Goal: Communication & Community: Answer question/provide support

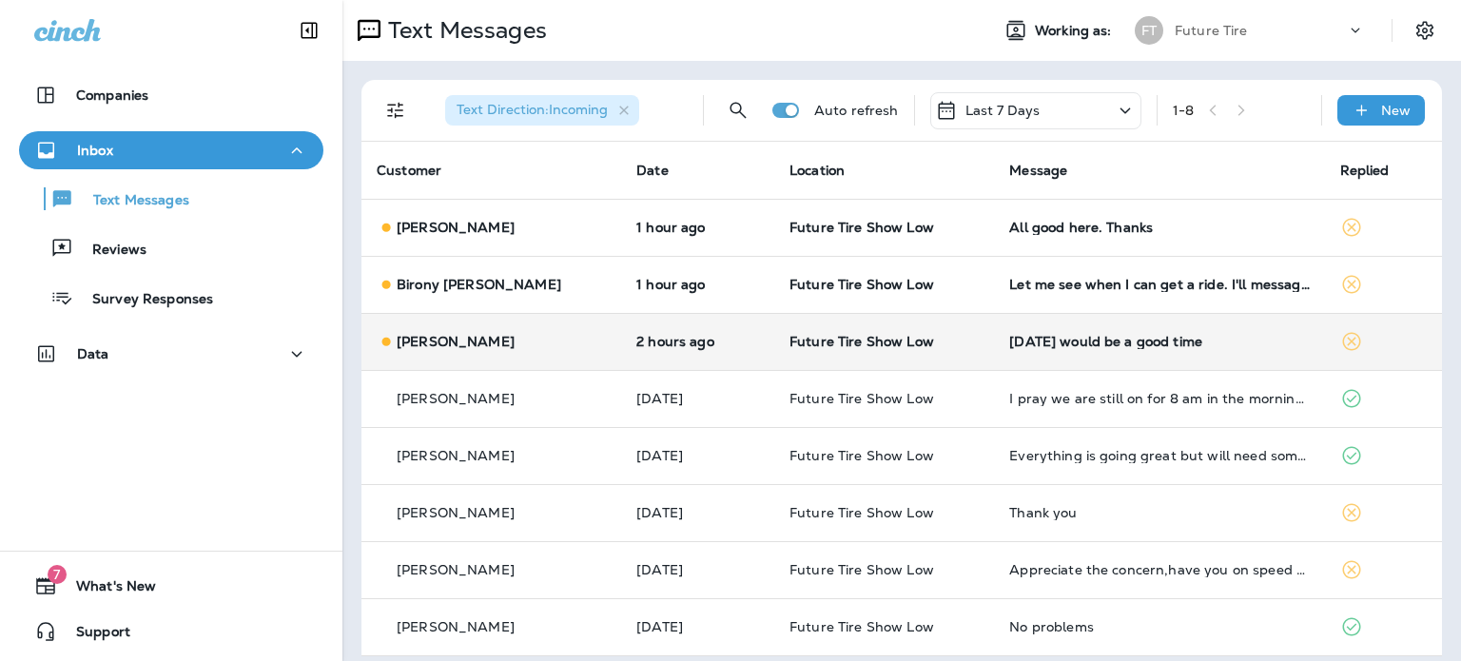
click at [516, 344] on div "[PERSON_NAME]" at bounding box center [491, 342] width 229 height 20
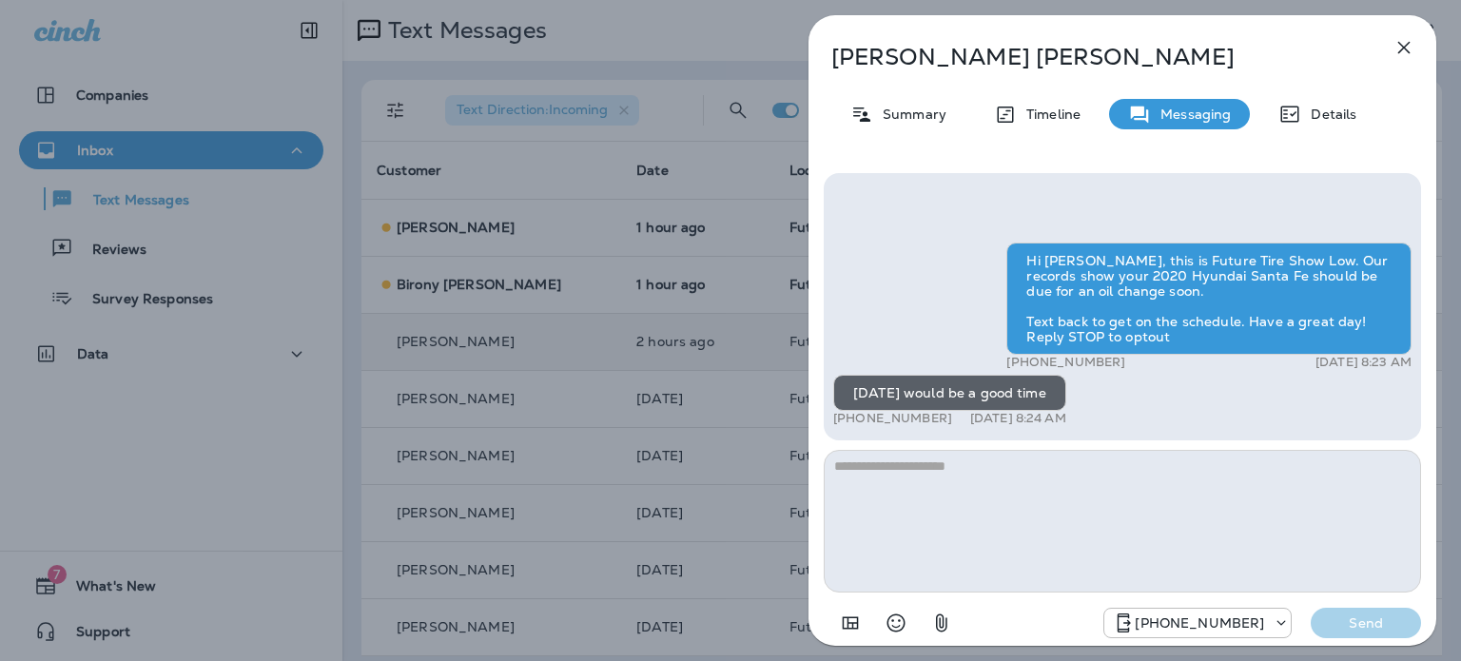
click at [998, 458] on textarea at bounding box center [1122, 521] width 597 height 143
type textarea "**********"
click at [1367, 615] on p "Send" at bounding box center [1366, 622] width 80 height 17
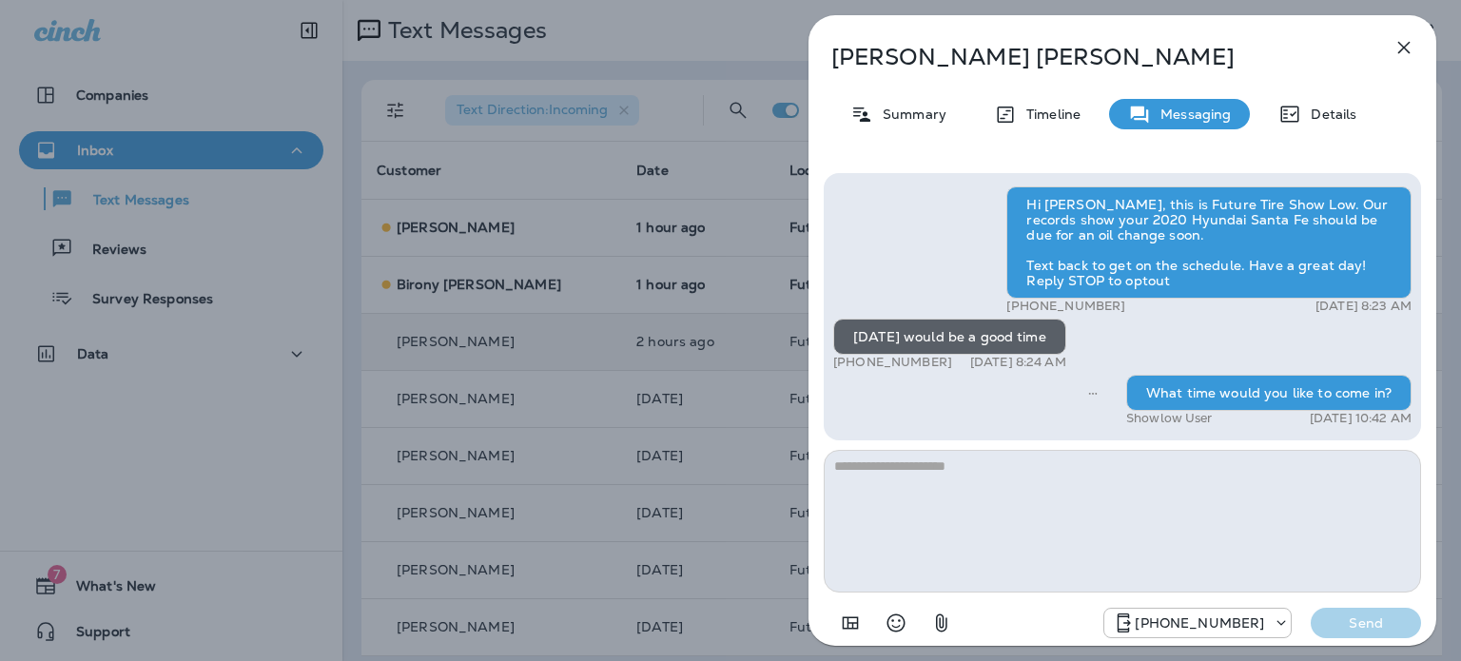
click at [1404, 48] on icon "button" at bounding box center [1404, 48] width 12 height 12
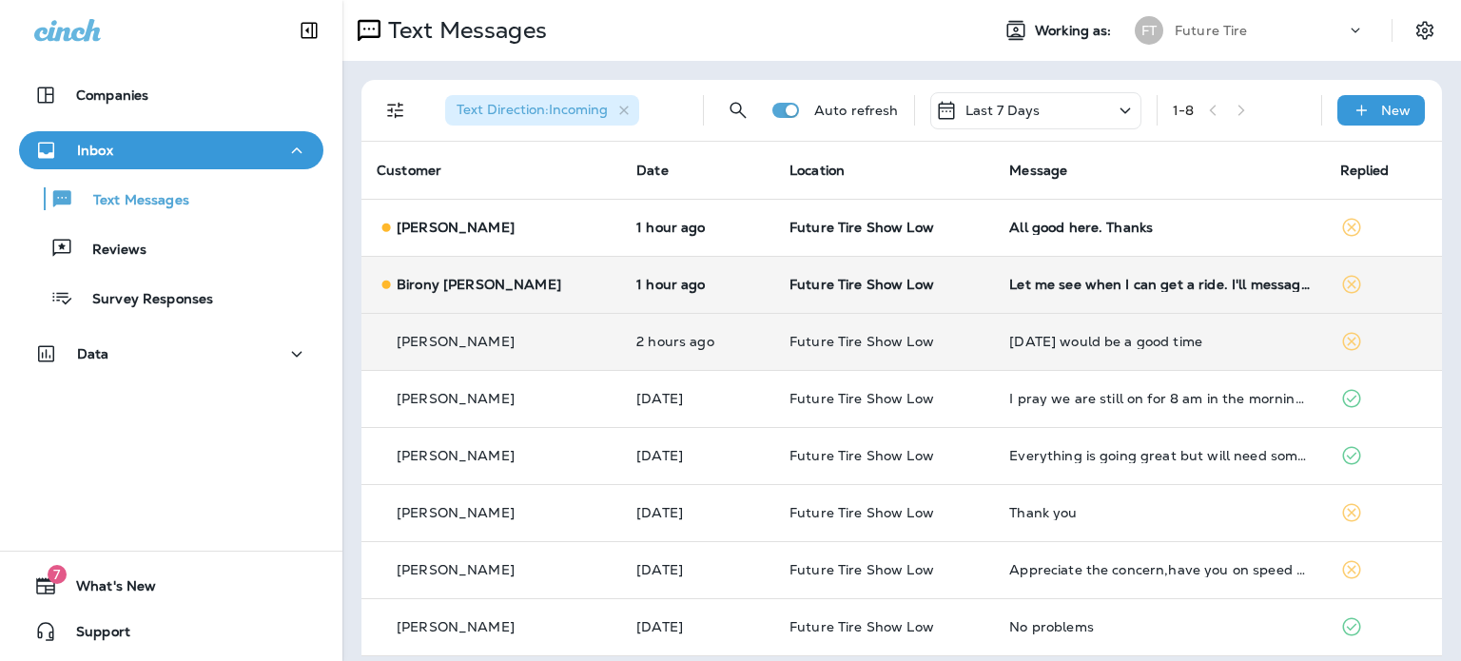
click at [627, 273] on td "1 hour ago" at bounding box center [697, 284] width 153 height 57
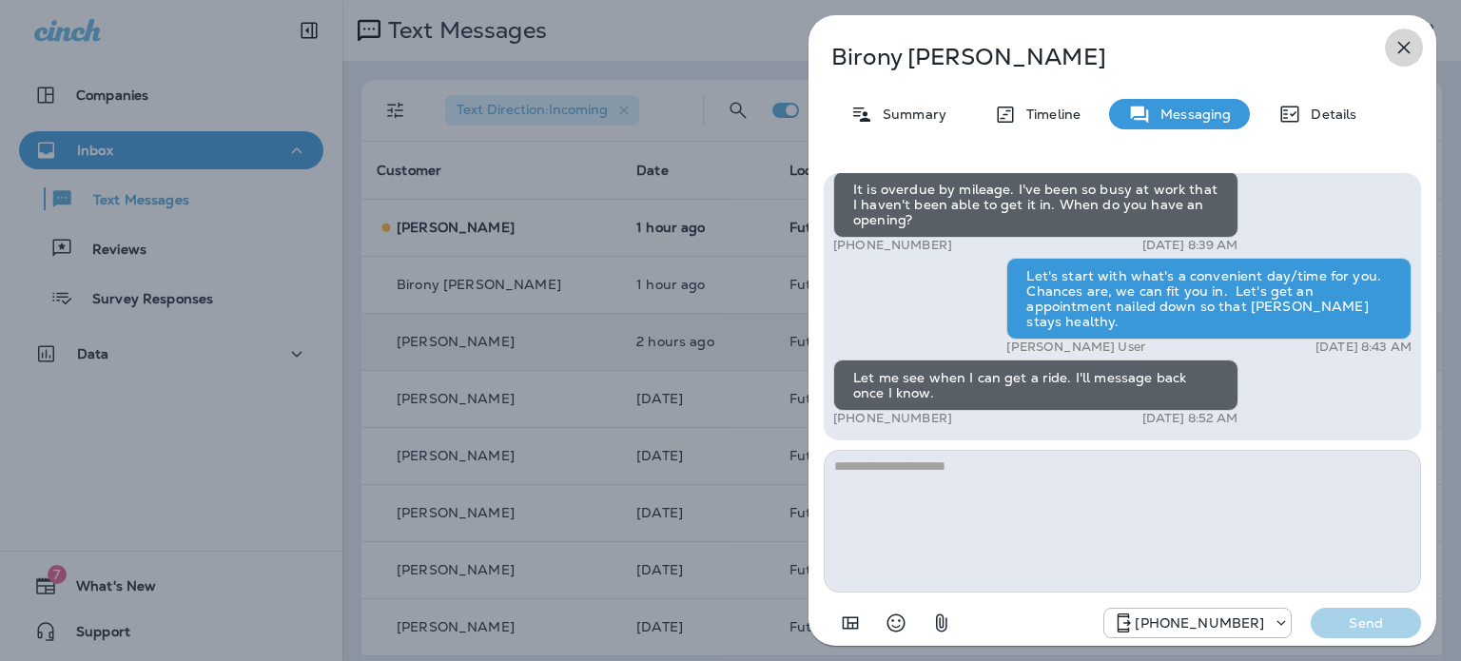
click at [1406, 42] on icon "button" at bounding box center [1403, 47] width 23 height 23
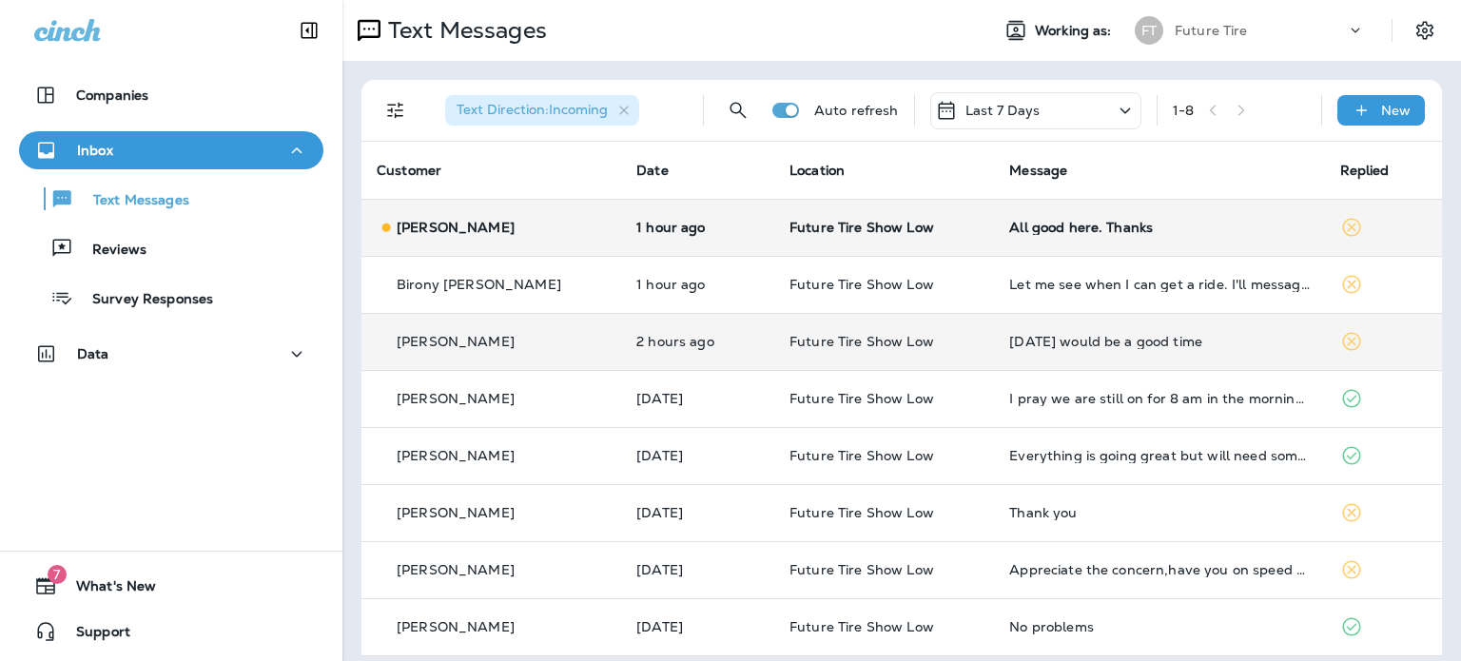
click at [464, 231] on p "[PERSON_NAME]" at bounding box center [456, 227] width 118 height 15
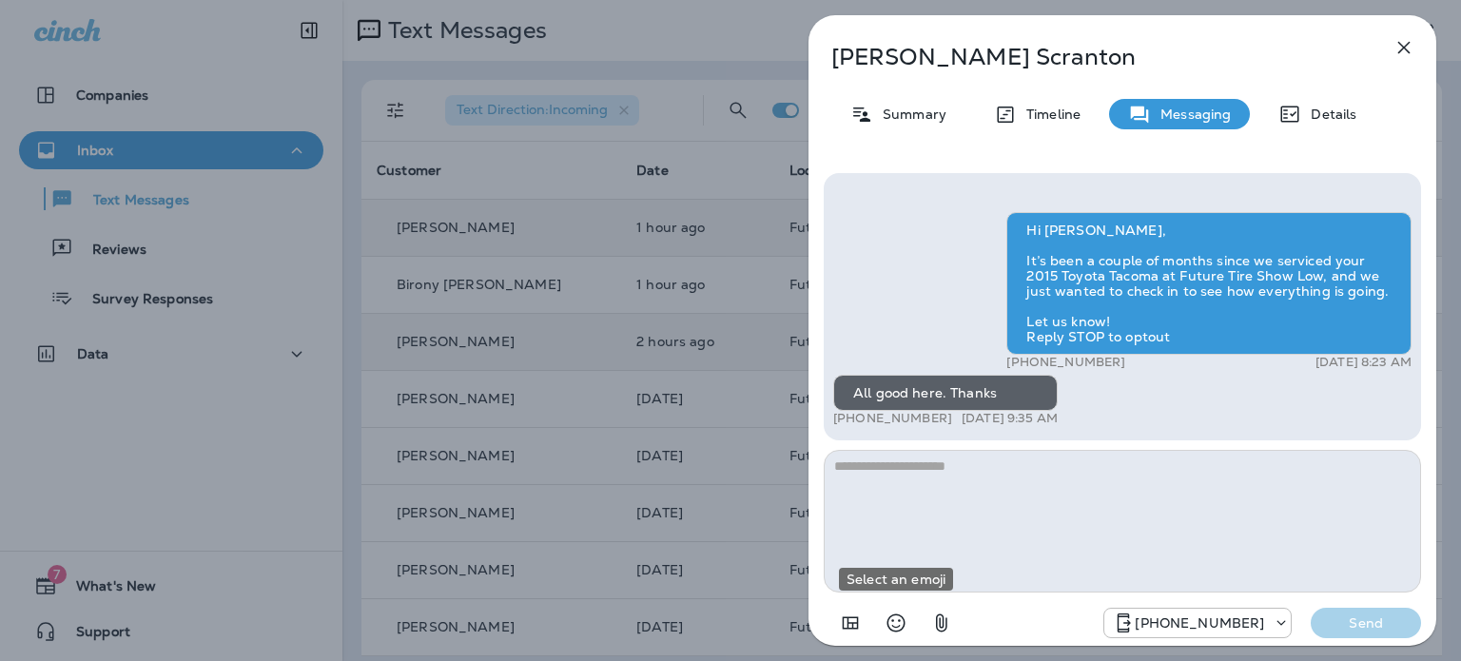
click at [896, 625] on icon "Select an emoji" at bounding box center [895, 622] width 23 height 23
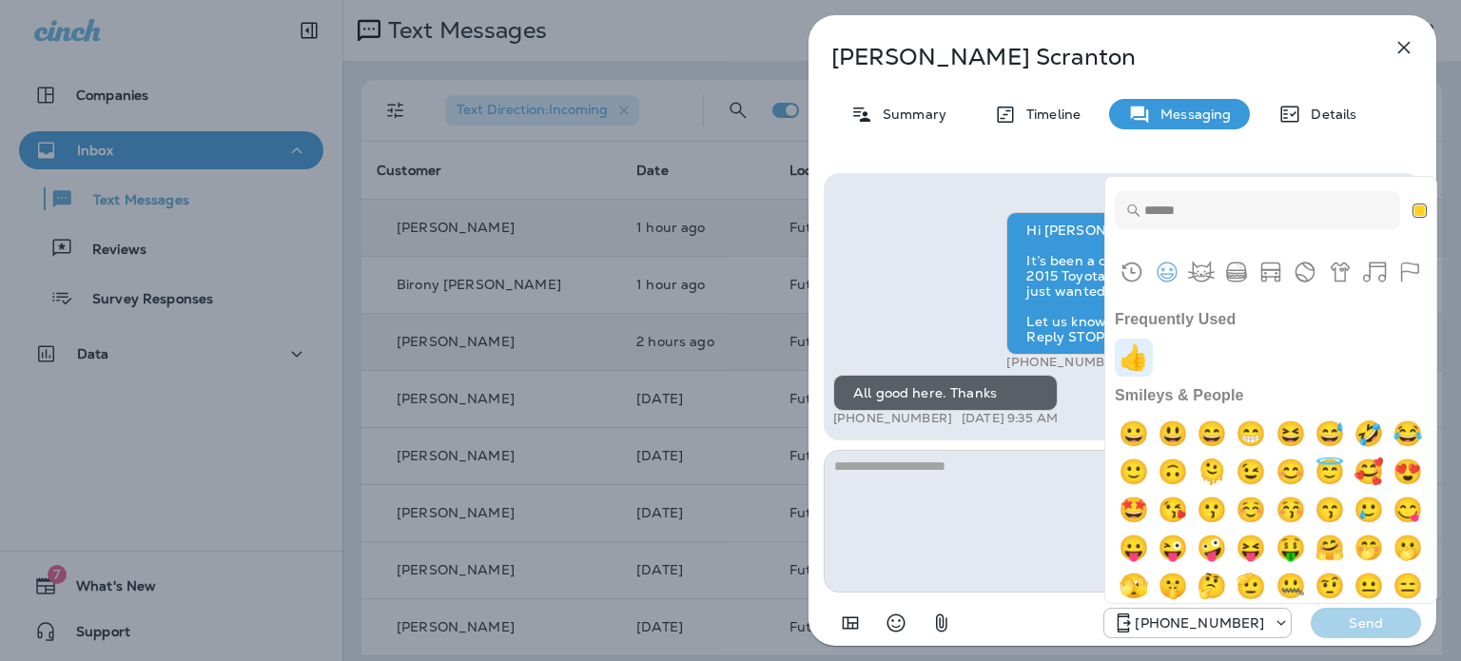
click at [1135, 357] on img "+1" at bounding box center [1134, 358] width 38 height 38
type textarea "**"
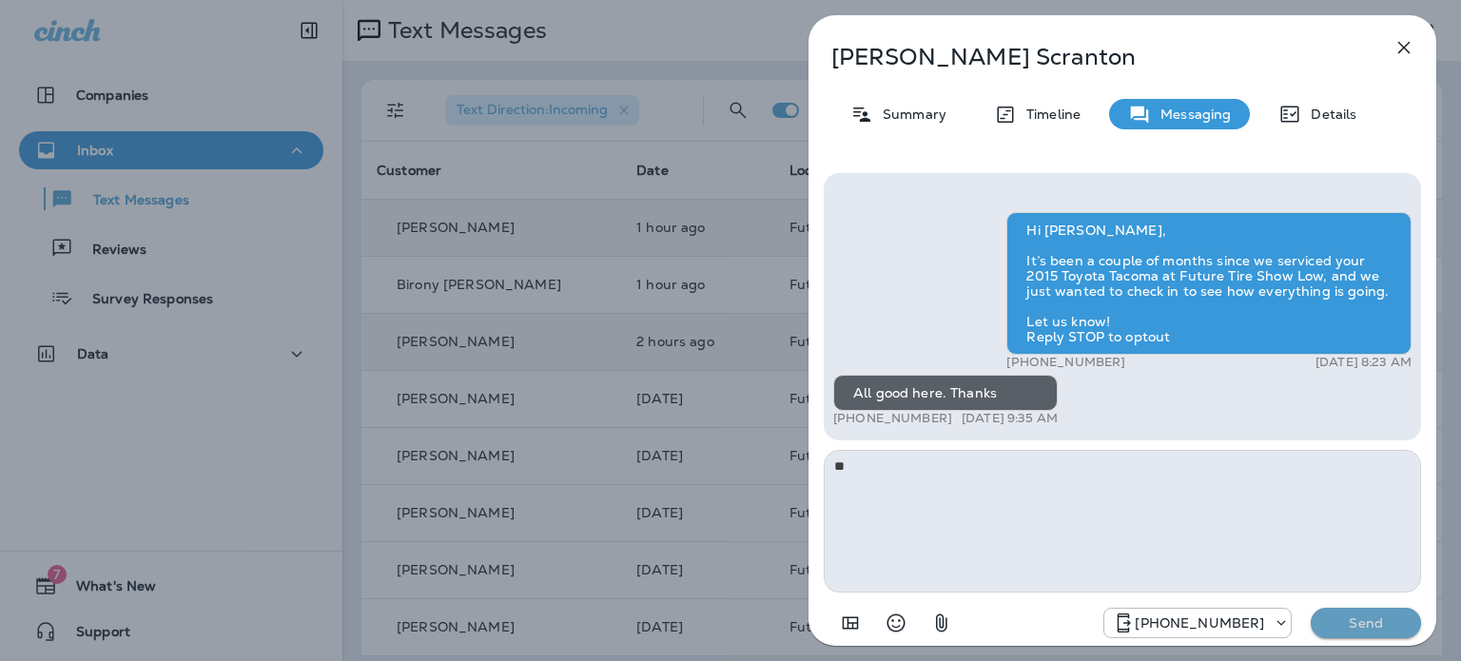
click at [1363, 626] on p "Send" at bounding box center [1366, 622] width 80 height 17
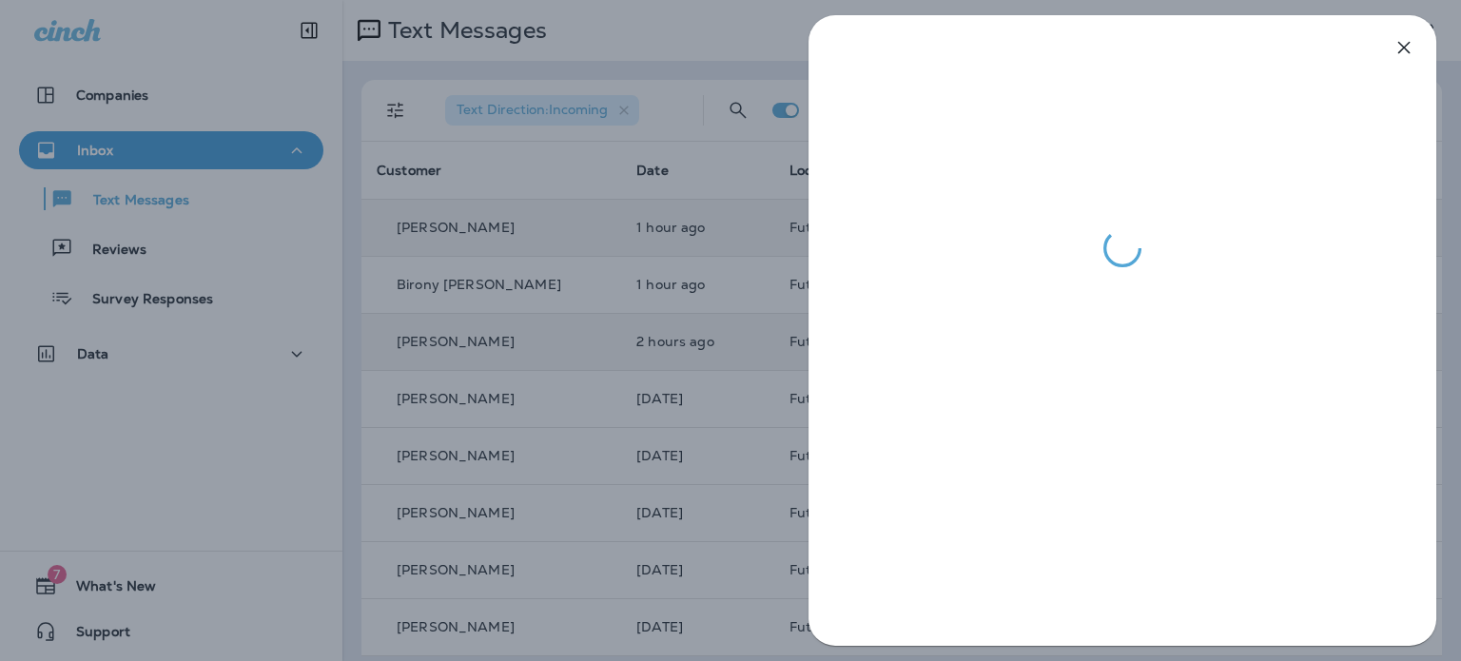
click at [429, 286] on div at bounding box center [730, 330] width 1461 height 661
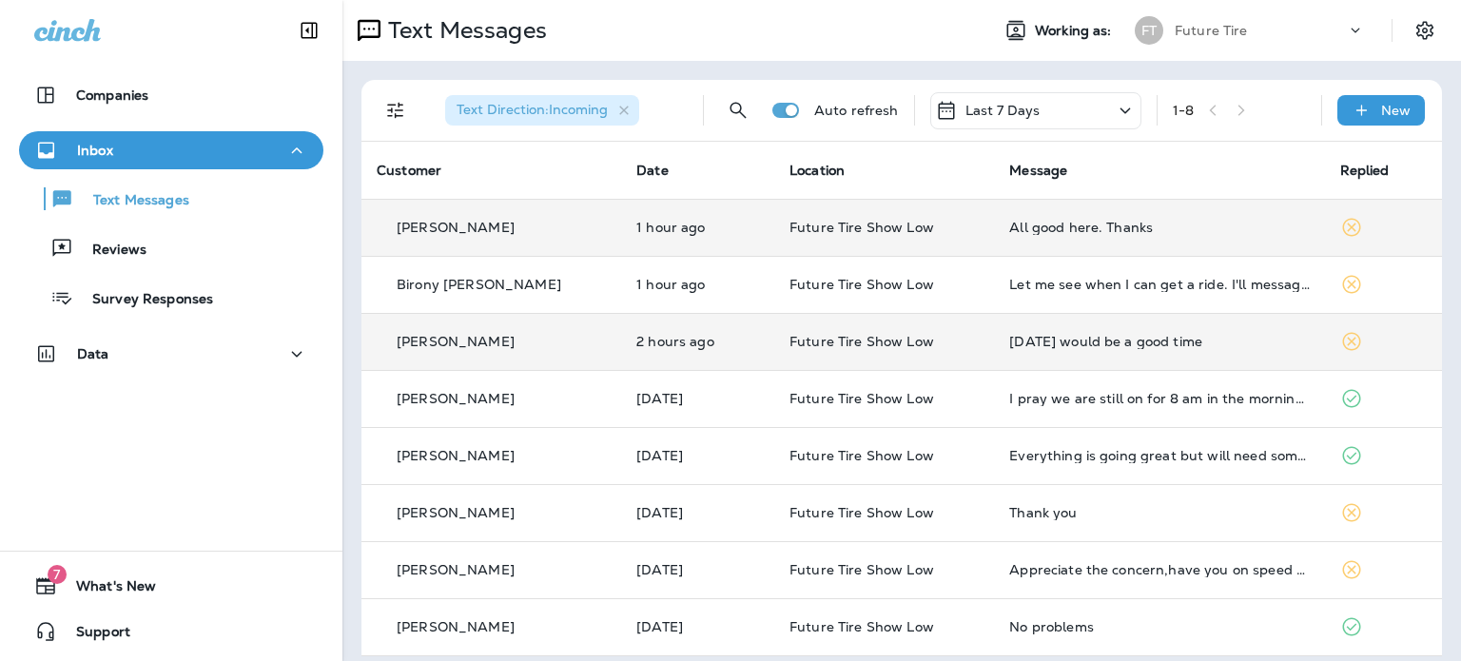
click at [430, 290] on p "Birony [PERSON_NAME]" at bounding box center [479, 284] width 165 height 15
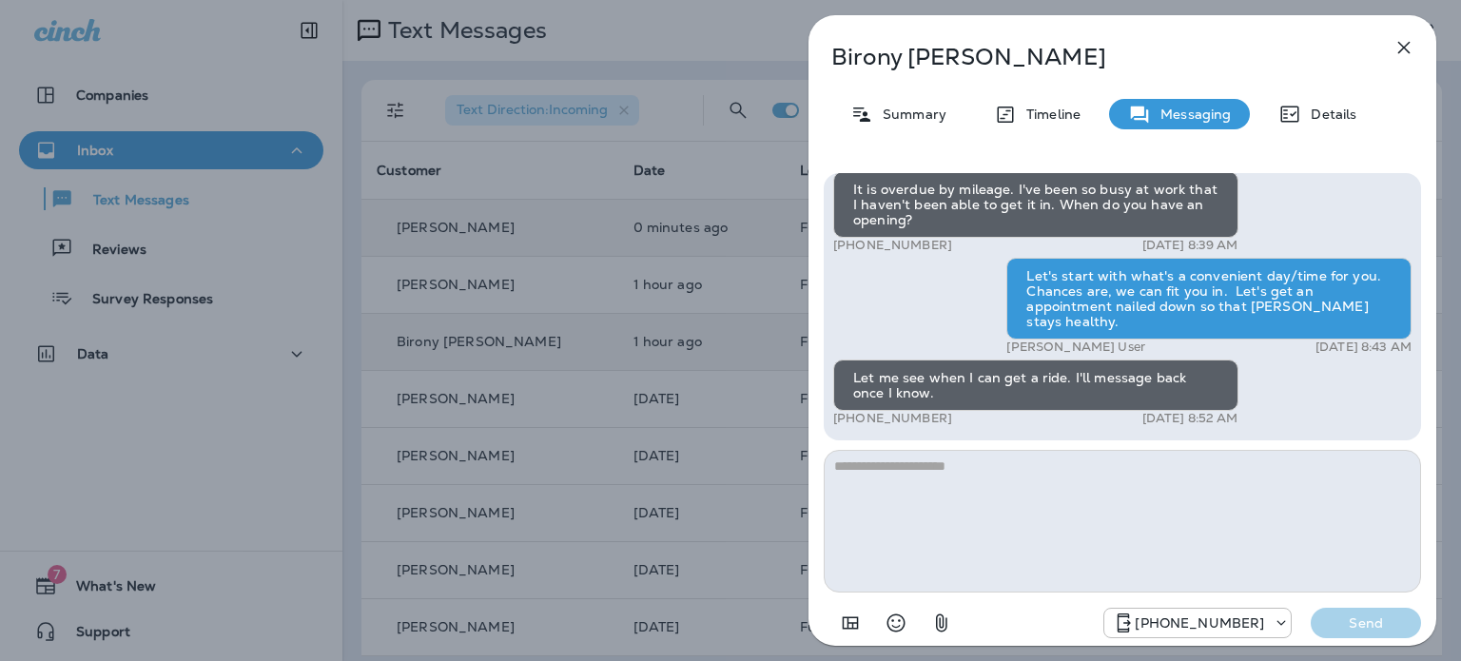
click at [1404, 47] on icon "button" at bounding box center [1404, 48] width 12 height 12
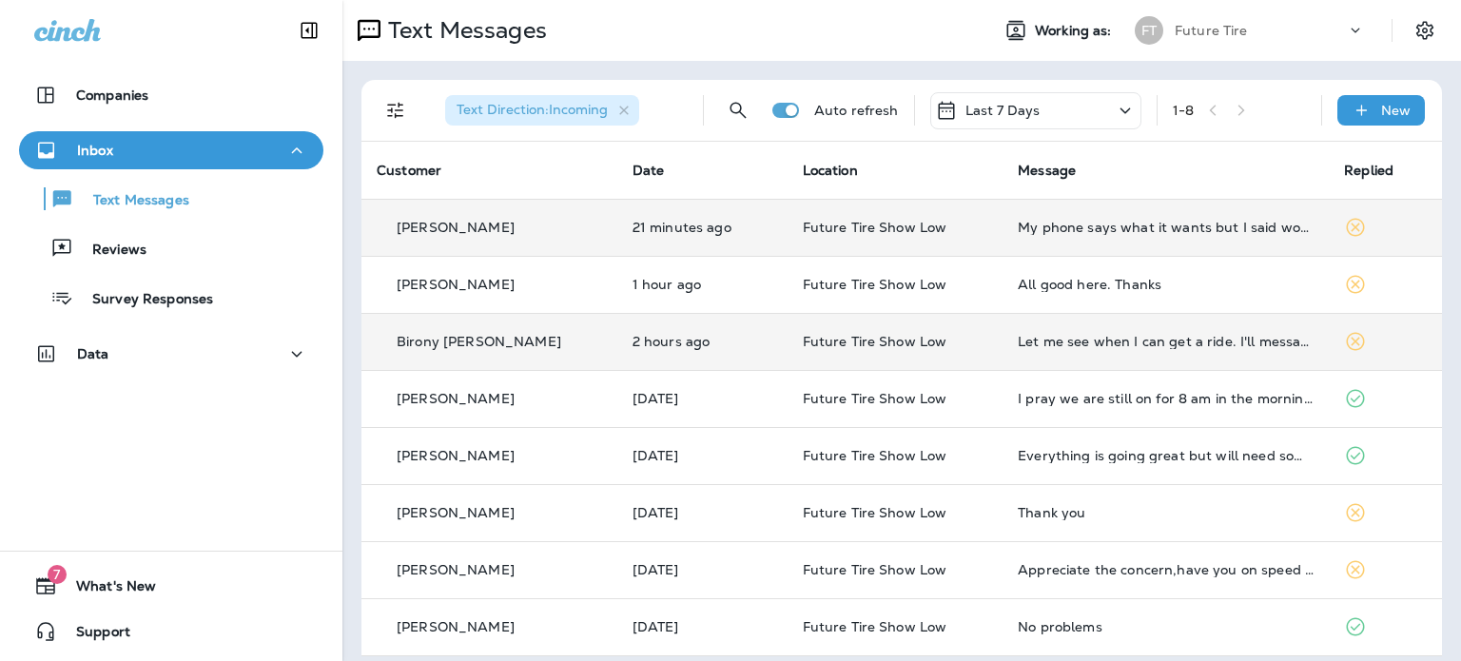
click at [519, 227] on div "[PERSON_NAME]" at bounding box center [489, 228] width 225 height 20
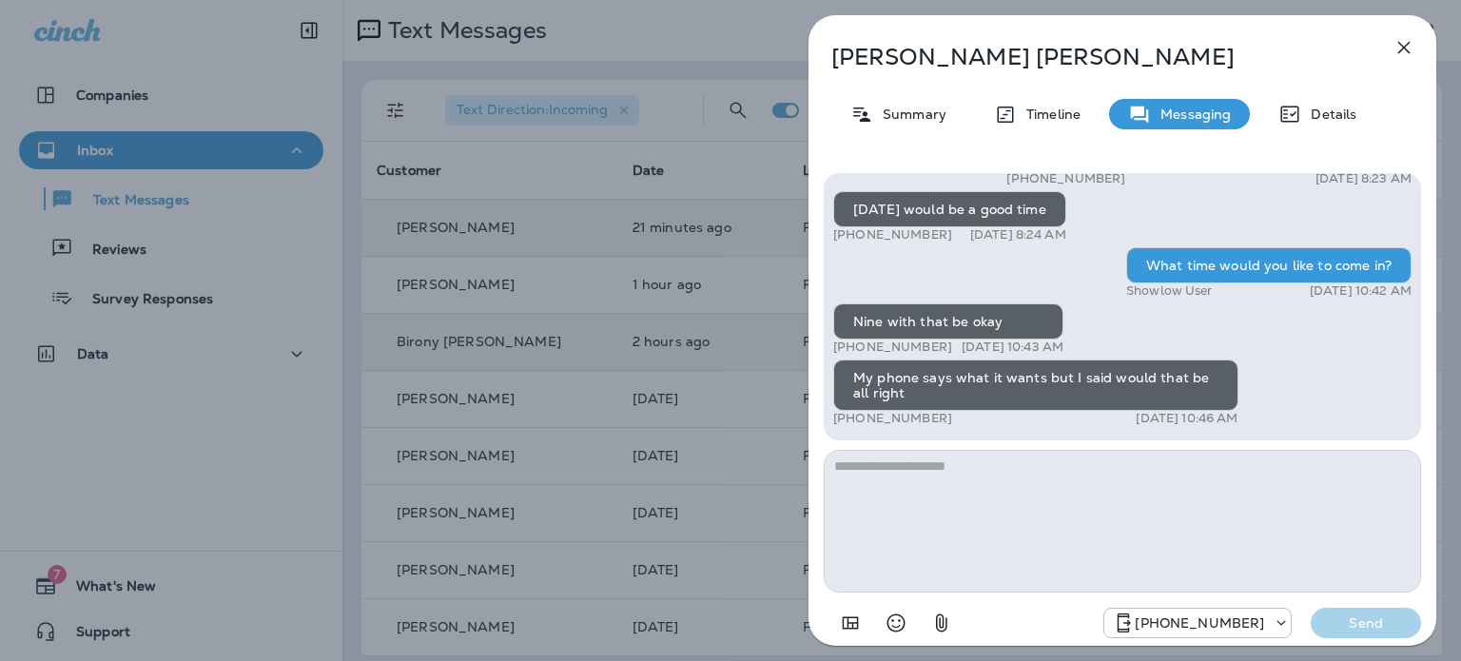
click at [978, 481] on textarea at bounding box center [1122, 521] width 597 height 143
type textarea "**********"
click at [1367, 625] on p "Send" at bounding box center [1366, 622] width 80 height 17
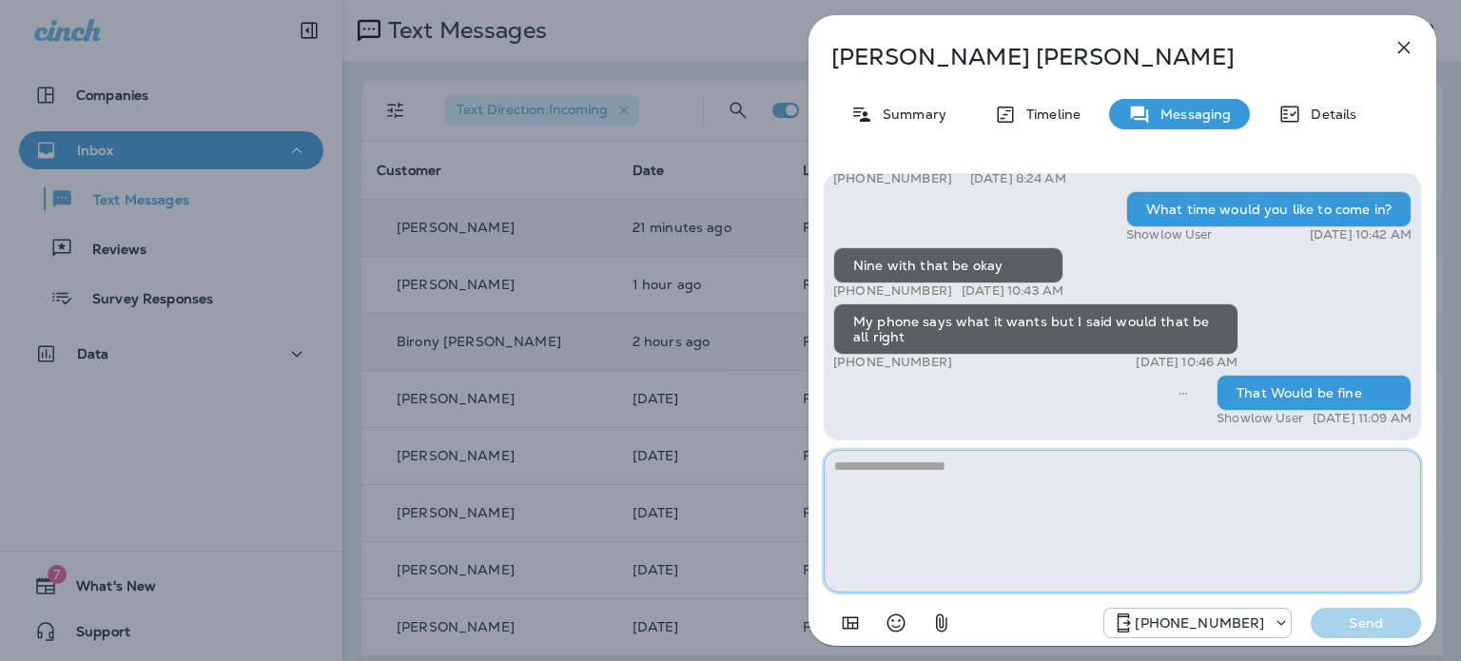
click at [948, 463] on textarea at bounding box center [1122, 521] width 597 height 143
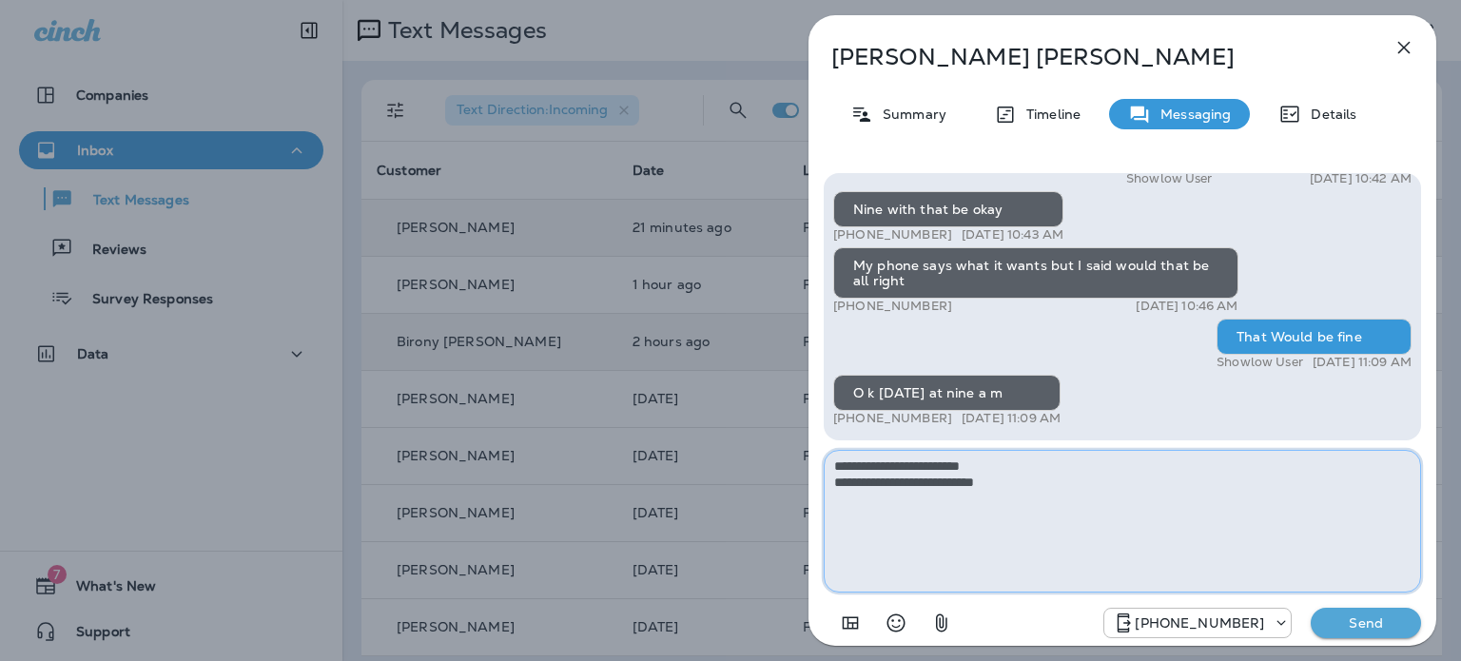
type textarea "**********"
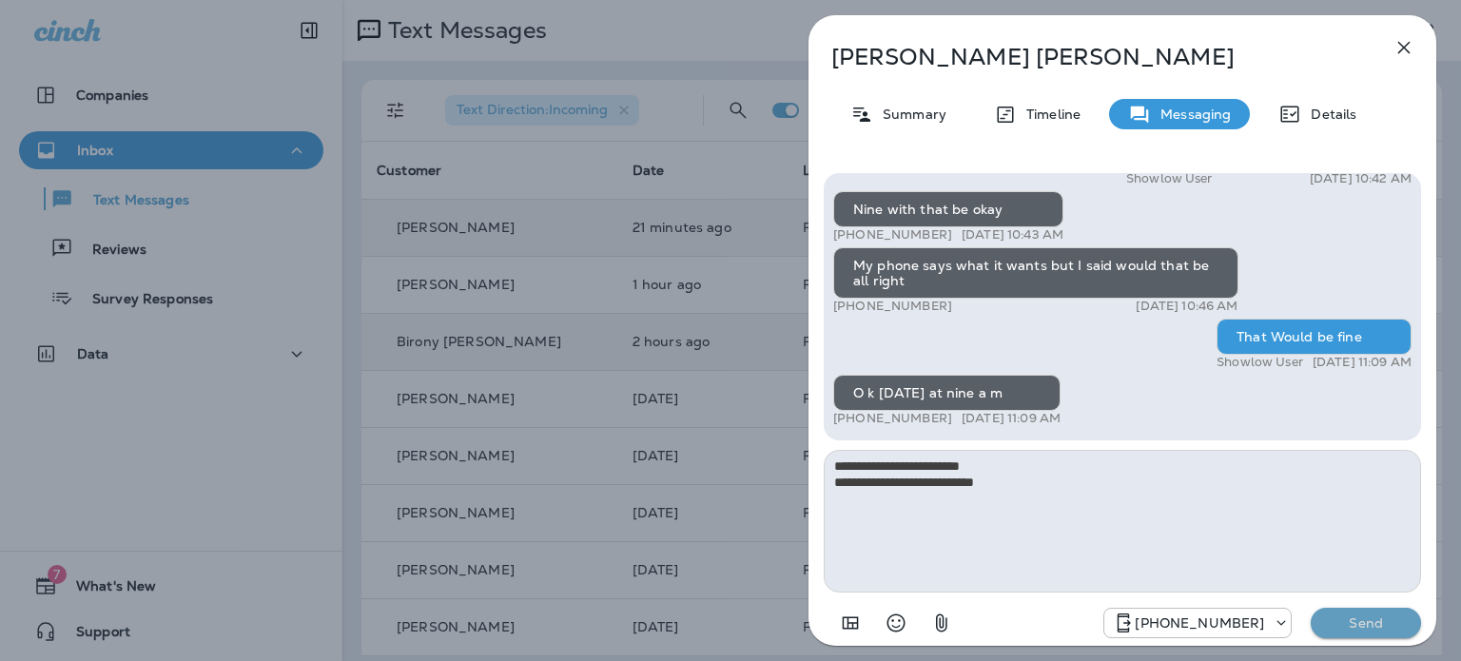
click at [1356, 623] on p "Send" at bounding box center [1366, 622] width 80 height 17
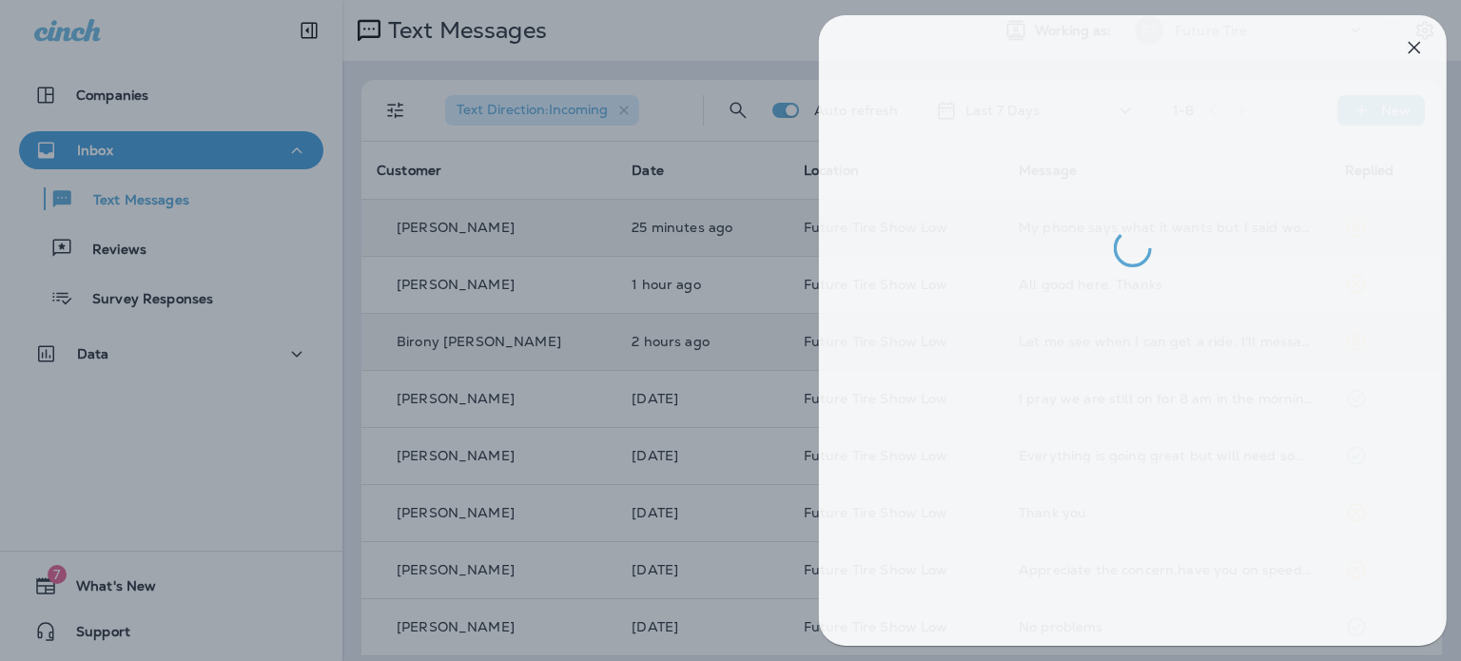
click at [220, 376] on div at bounding box center [740, 330] width 1461 height 661
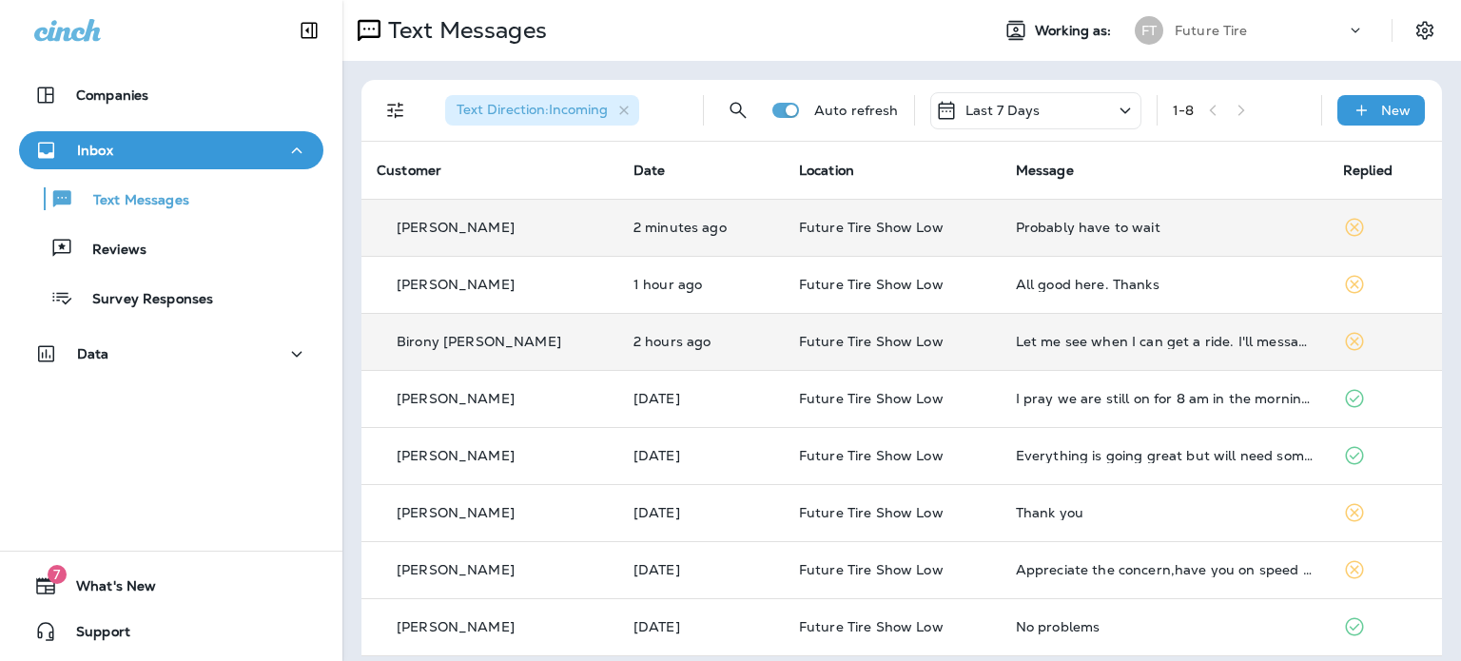
click at [443, 230] on p "[PERSON_NAME]" at bounding box center [456, 227] width 118 height 15
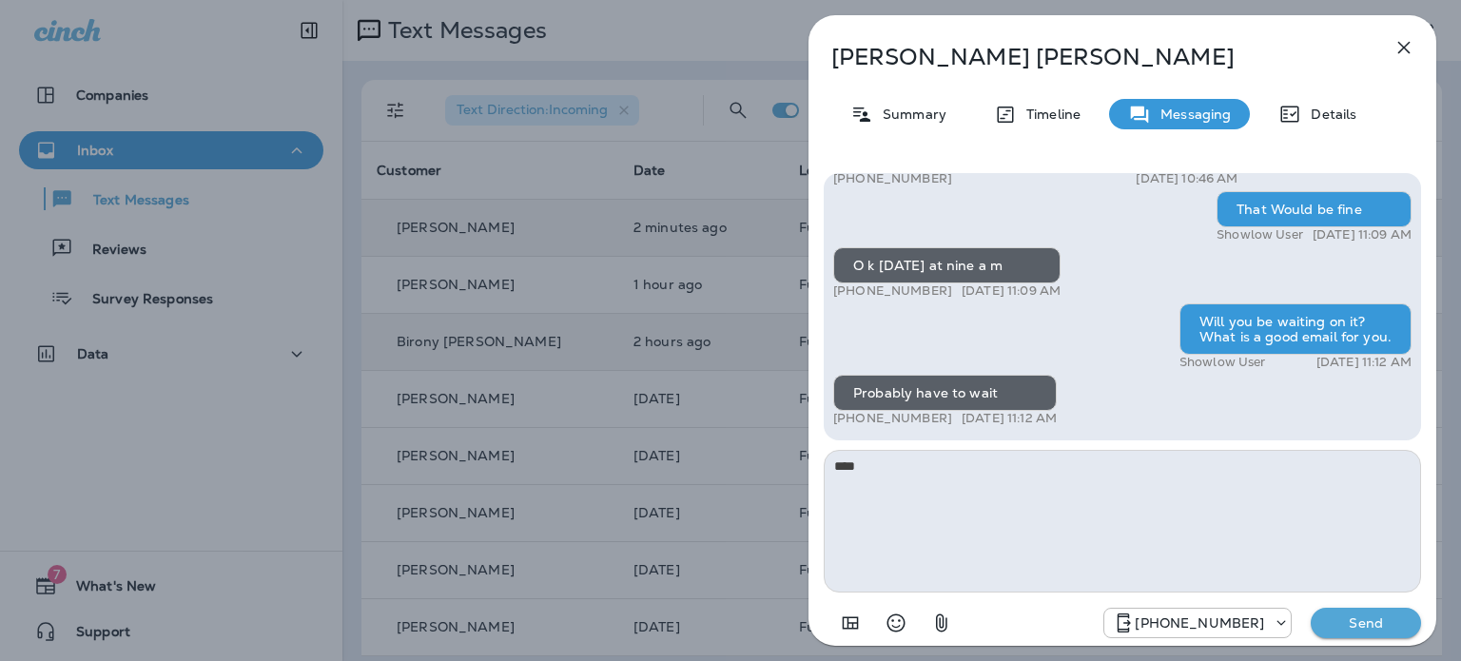
type textarea "****"
click at [1358, 619] on p "Send" at bounding box center [1366, 622] width 80 height 17
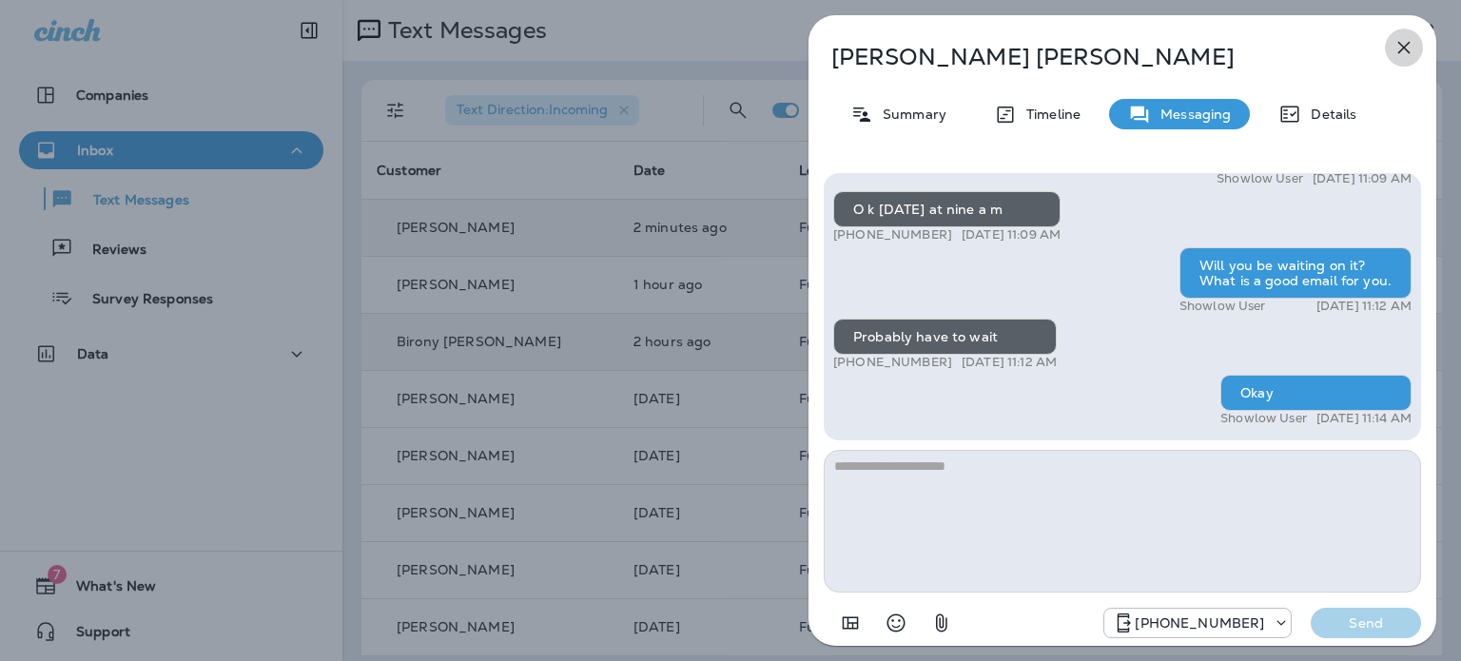
click at [1400, 52] on icon "button" at bounding box center [1403, 47] width 23 height 23
